Goal: Find specific page/section

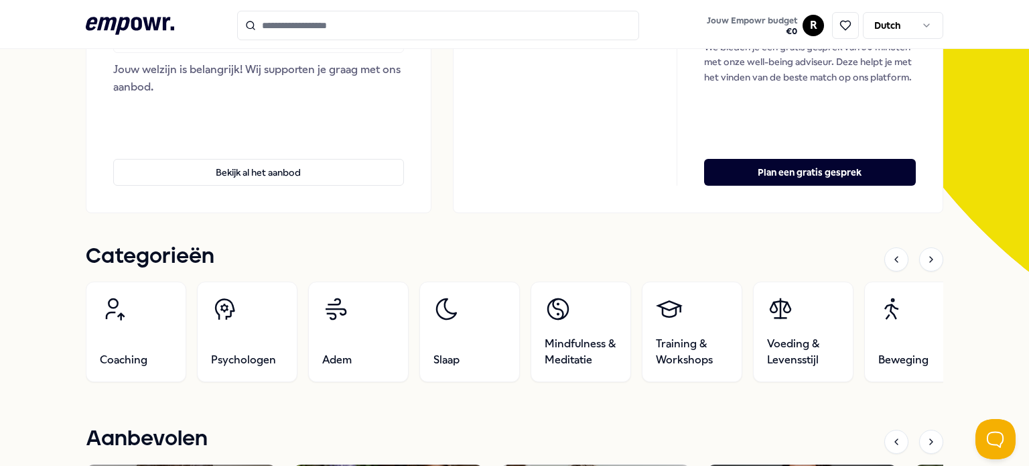
scroll to position [268, 0]
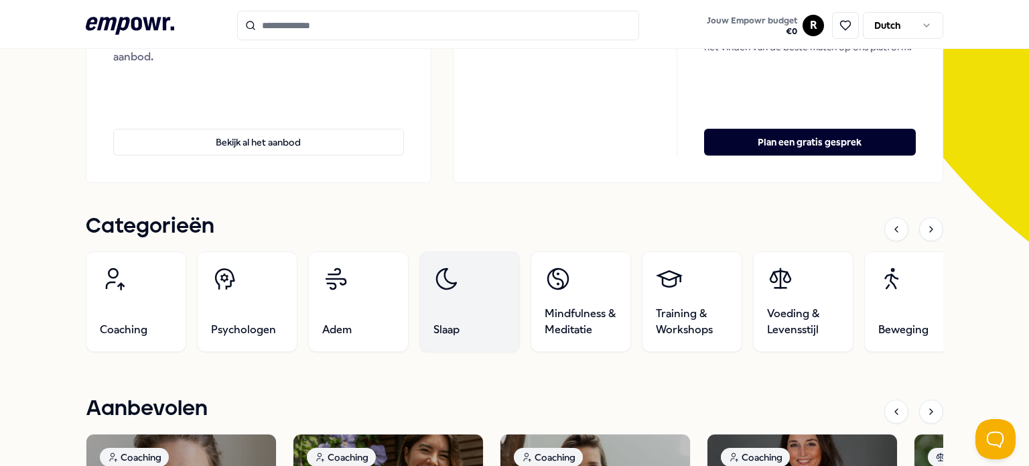
click at [446, 313] on link "Slaap" at bounding box center [469, 301] width 100 height 100
